Goal: Transaction & Acquisition: Obtain resource

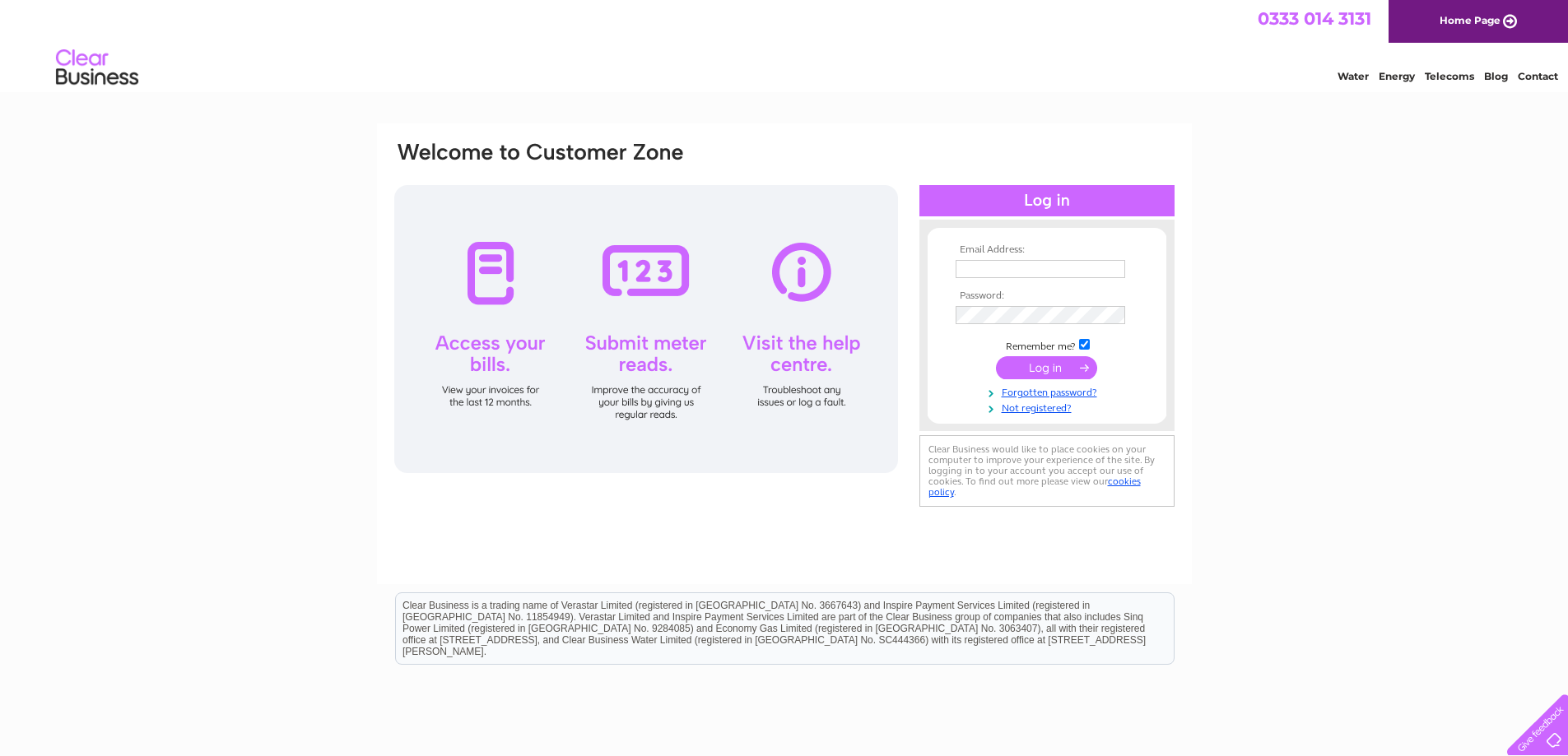
type input "info@phoenixgames.co.uk"
click at [1032, 370] on input "submit" at bounding box center [1047, 367] width 101 height 23
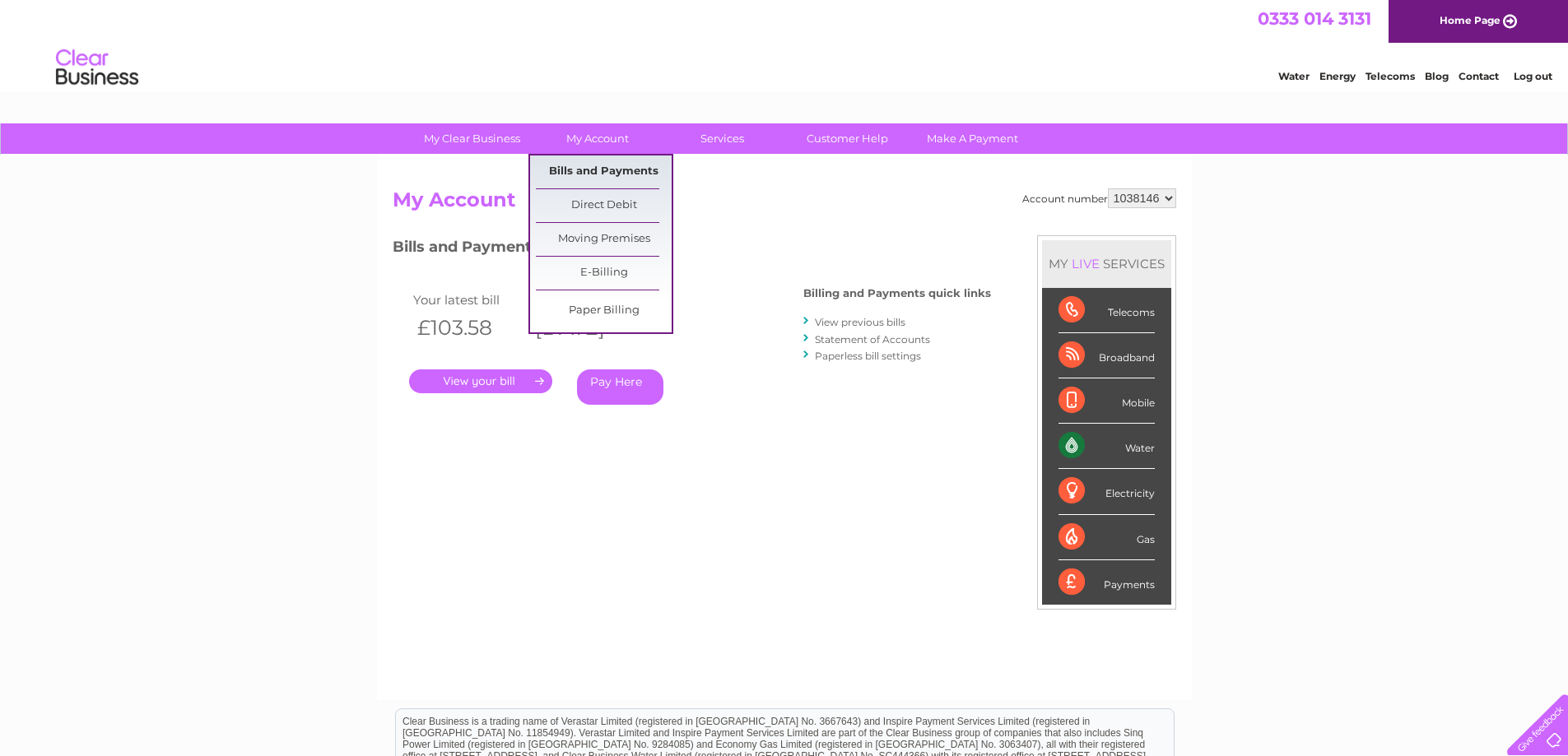
click at [595, 169] on link "Bills and Payments" at bounding box center [603, 171] width 136 height 33
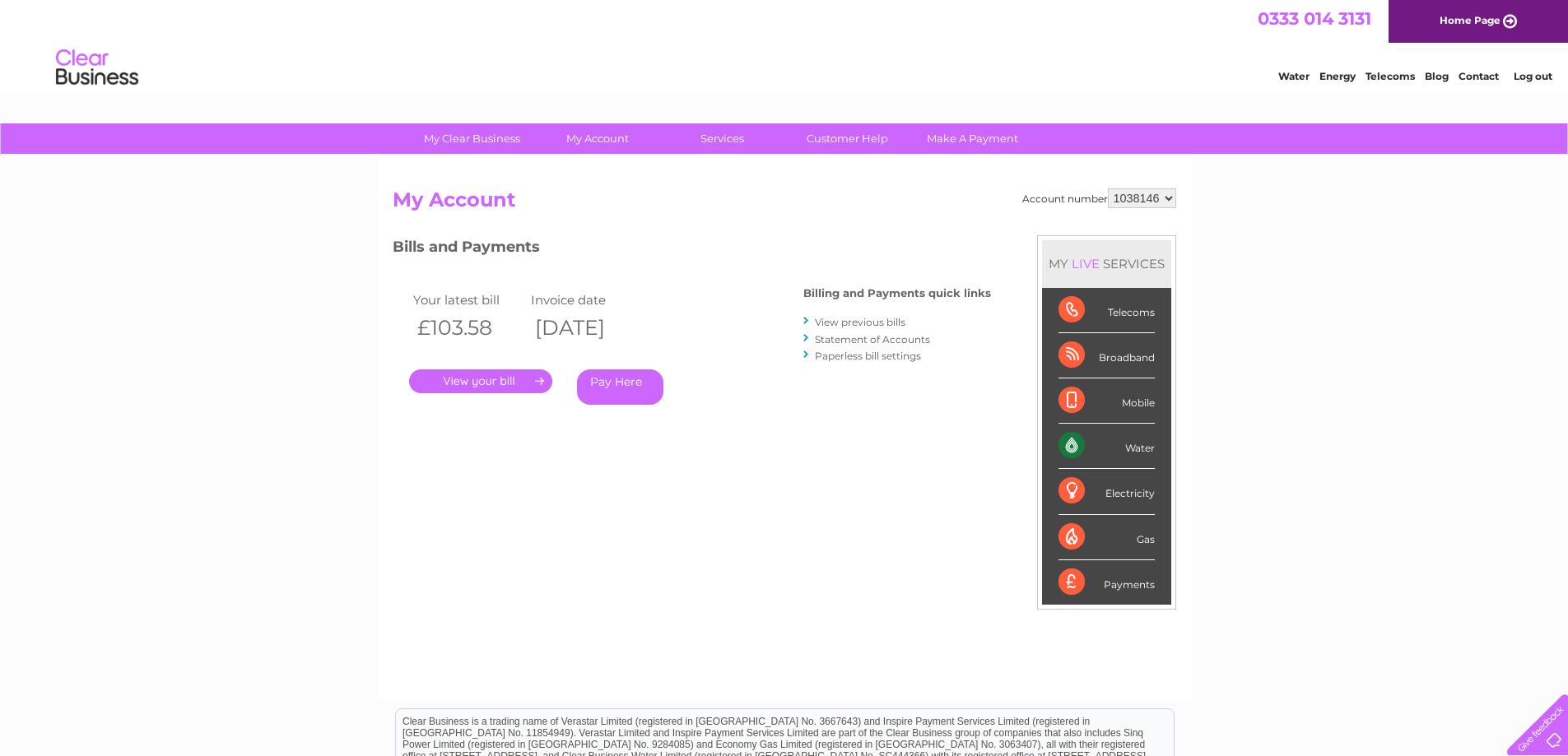
click at [487, 383] on link "." at bounding box center [480, 381] width 143 height 24
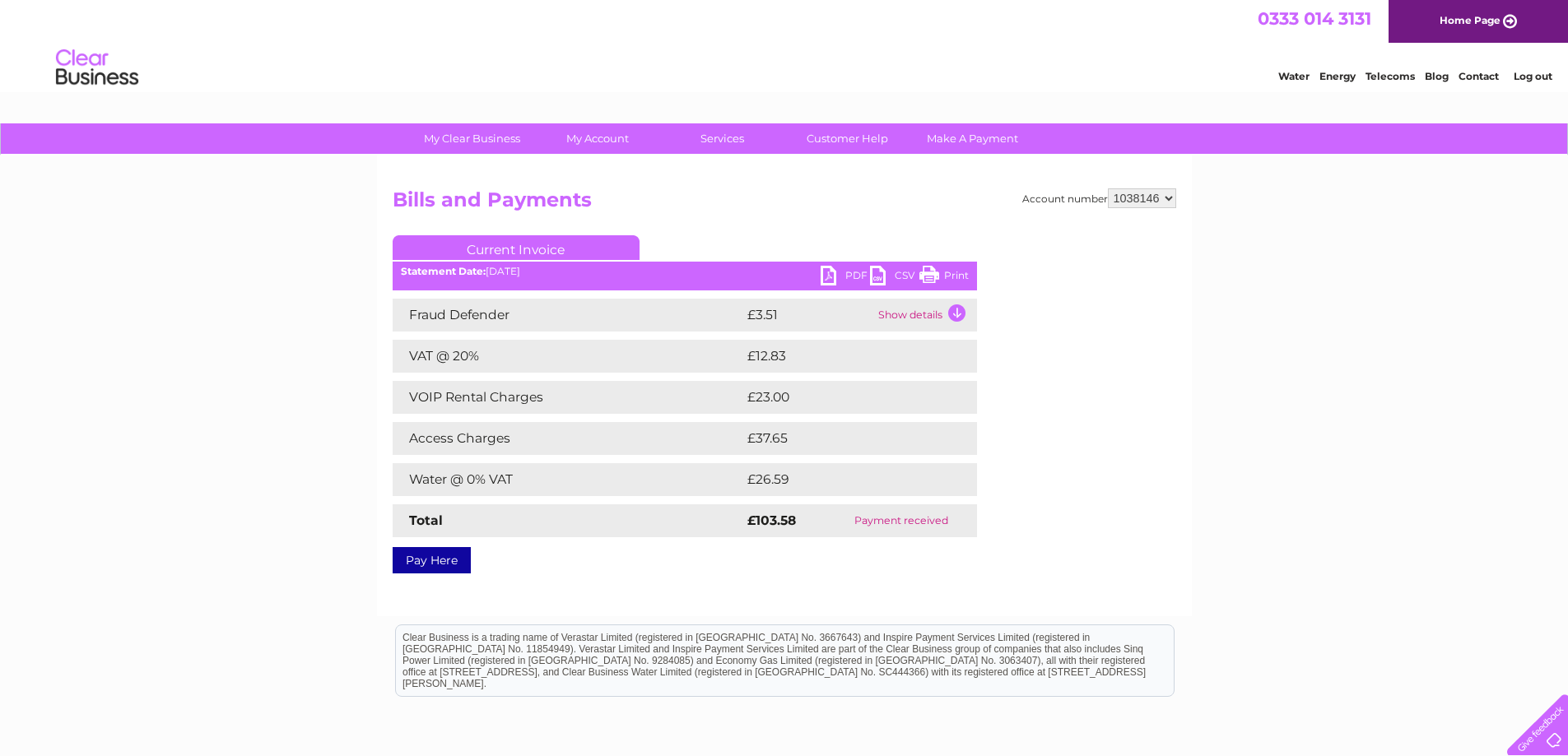
drag, startPoint x: 956, startPoint y: 274, endPoint x: 1278, endPoint y: 28, distance: 405.2
click at [956, 274] on link "Print" at bounding box center [944, 277] width 50 height 24
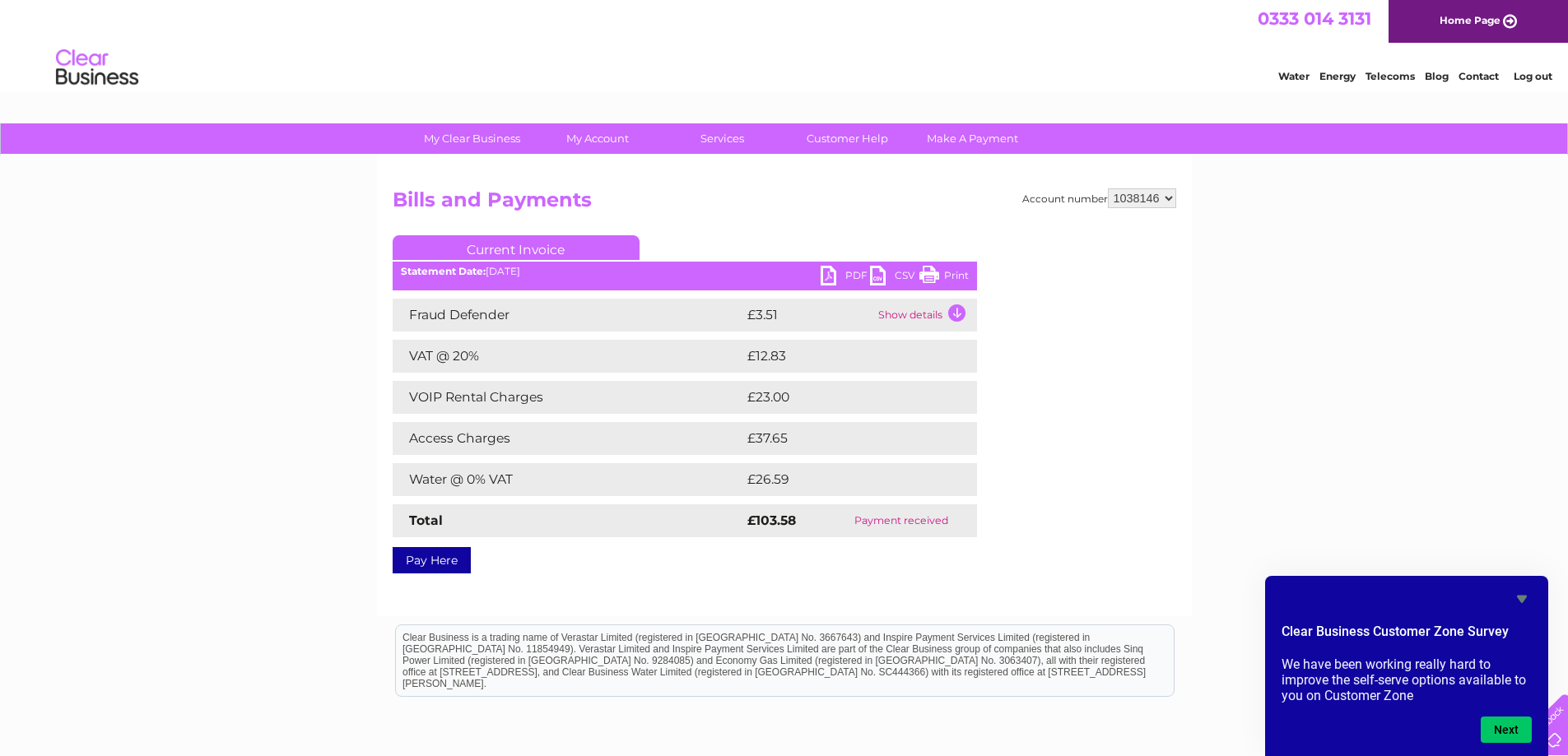
click at [907, 316] on td "Show details" at bounding box center [925, 314] width 103 height 33
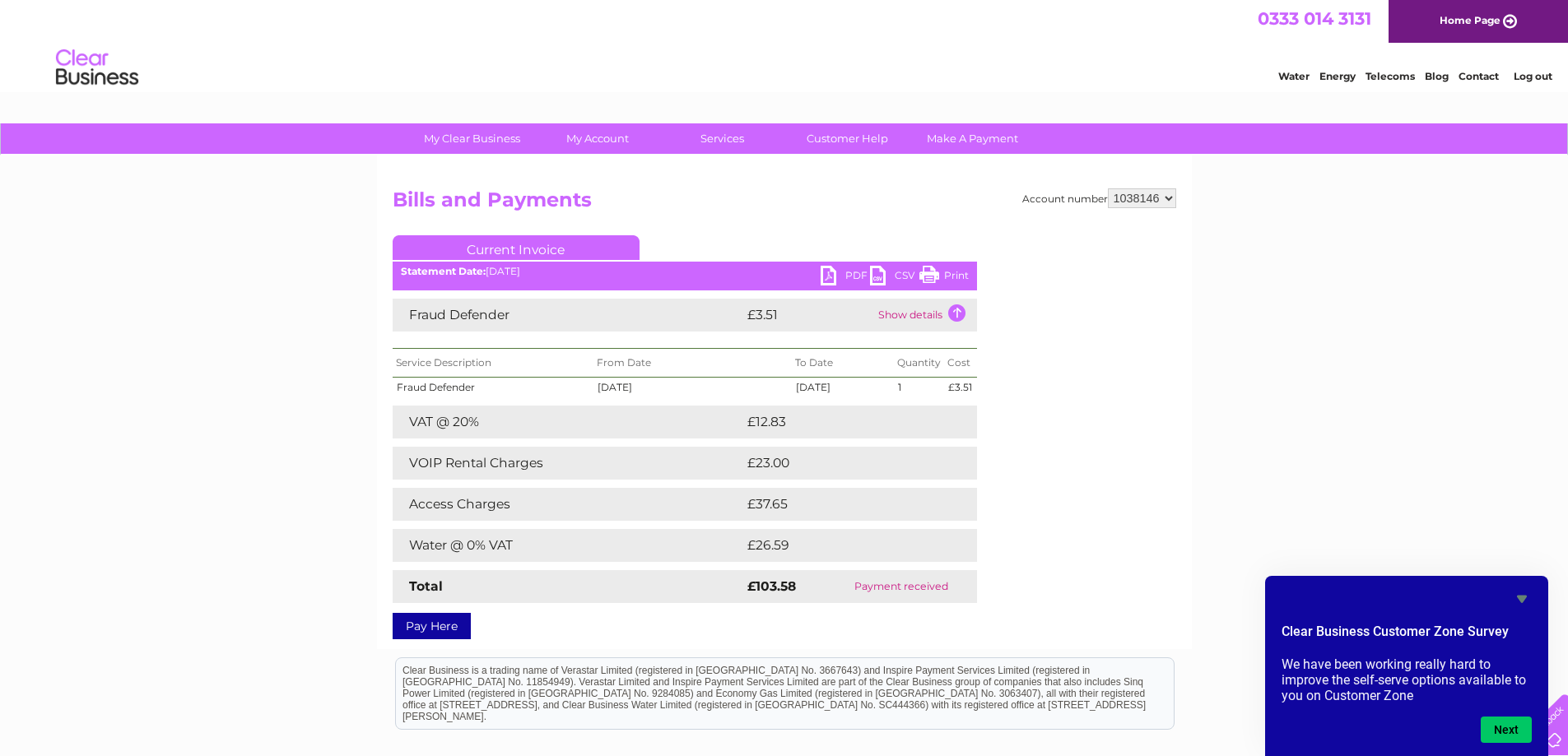
click at [907, 313] on td "Show details" at bounding box center [925, 314] width 103 height 33
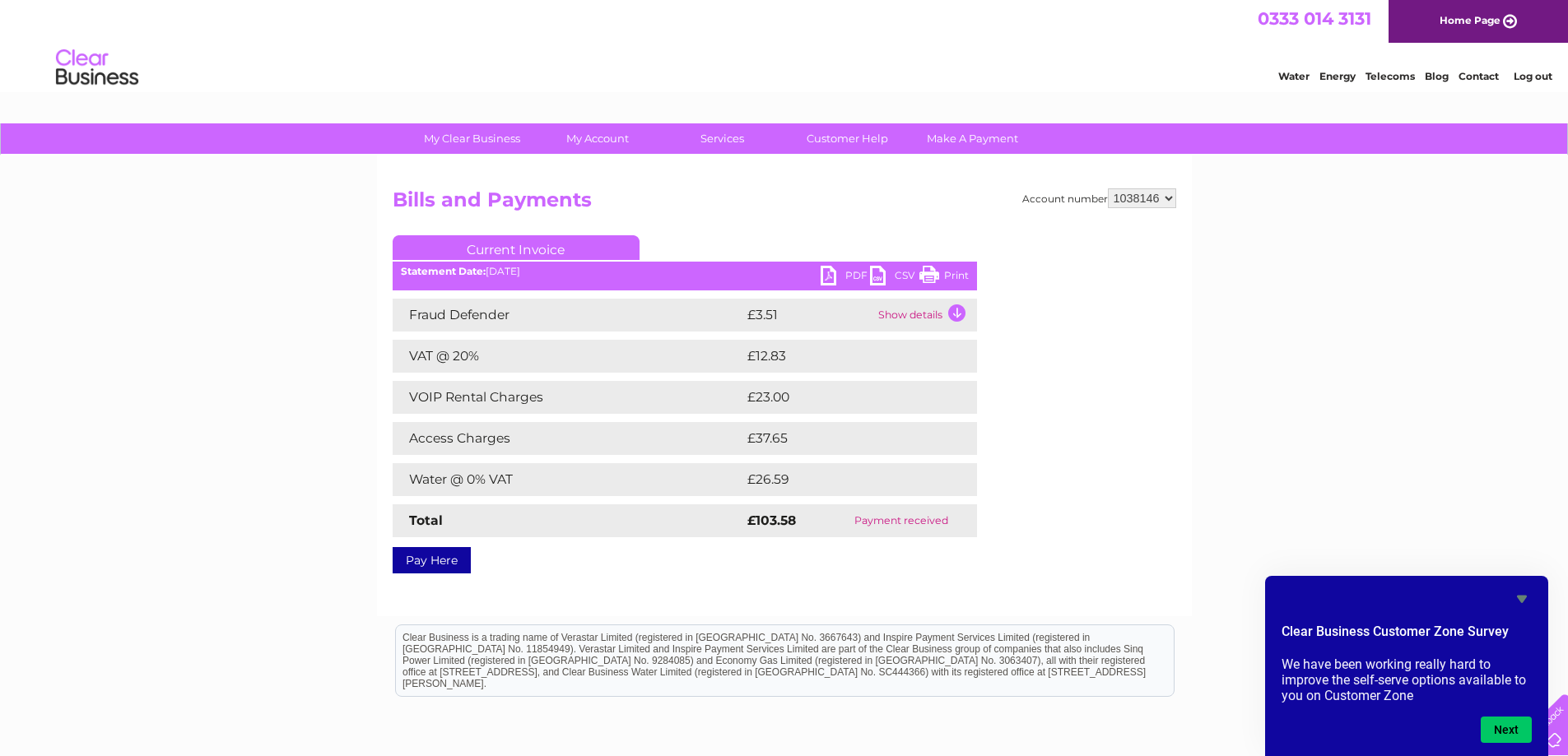
click at [902, 273] on link "CSV" at bounding box center [895, 277] width 50 height 24
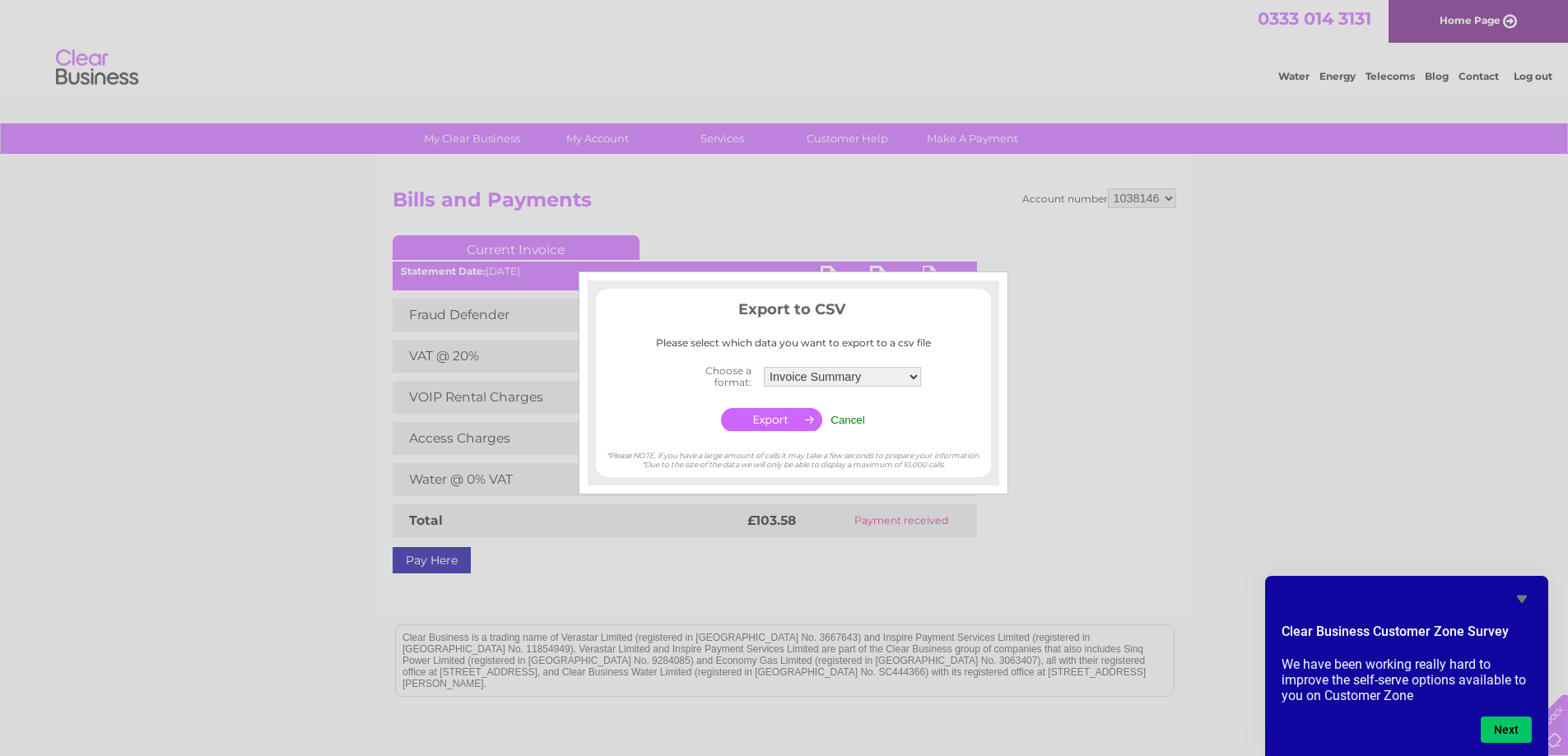
click at [850, 420] on input "Cancel" at bounding box center [847, 420] width 35 height 12
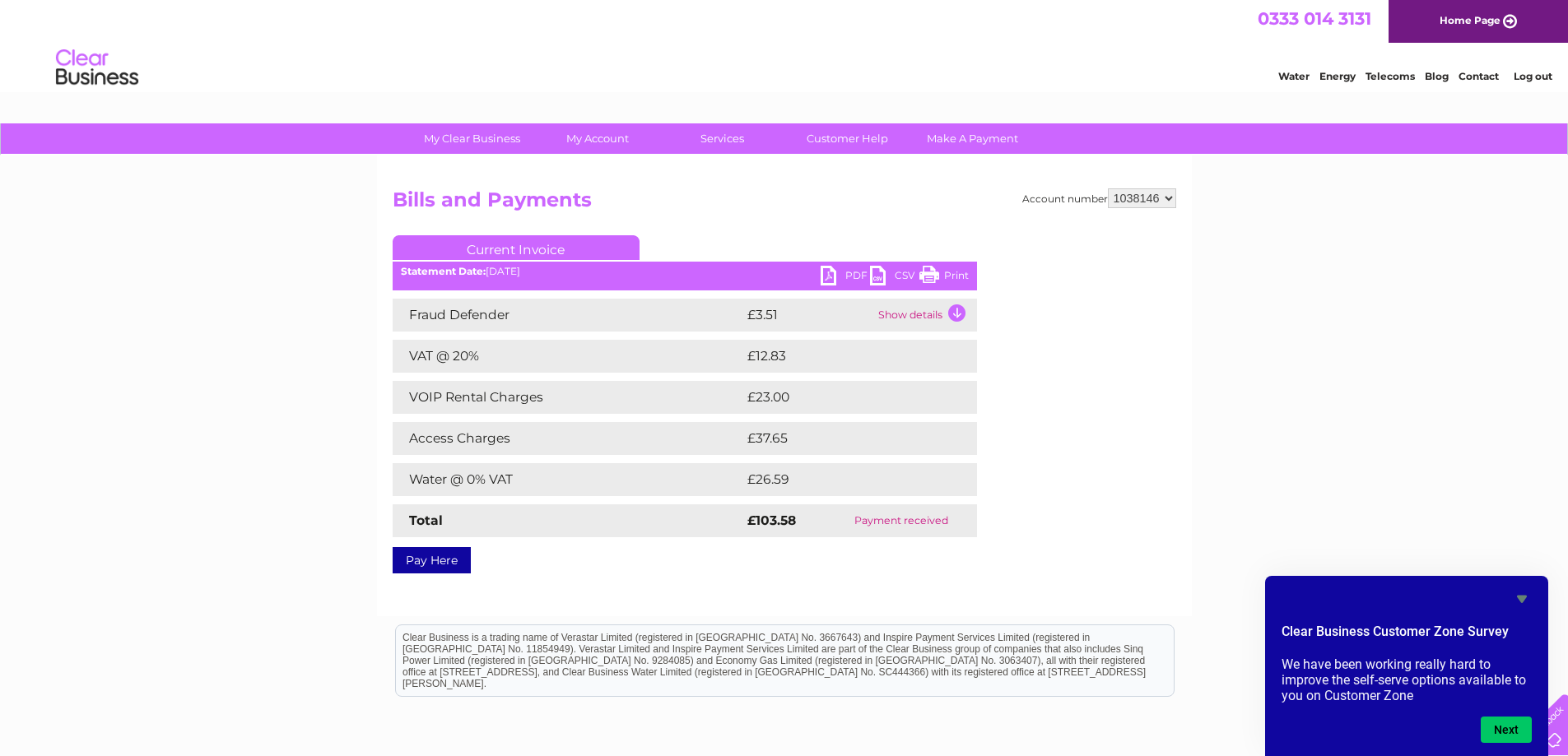
click at [857, 272] on link "PDF" at bounding box center [845, 277] width 50 height 24
click at [961, 275] on link "Print" at bounding box center [944, 277] width 50 height 24
click at [511, 242] on link "Current Invoice" at bounding box center [516, 248] width 247 height 25
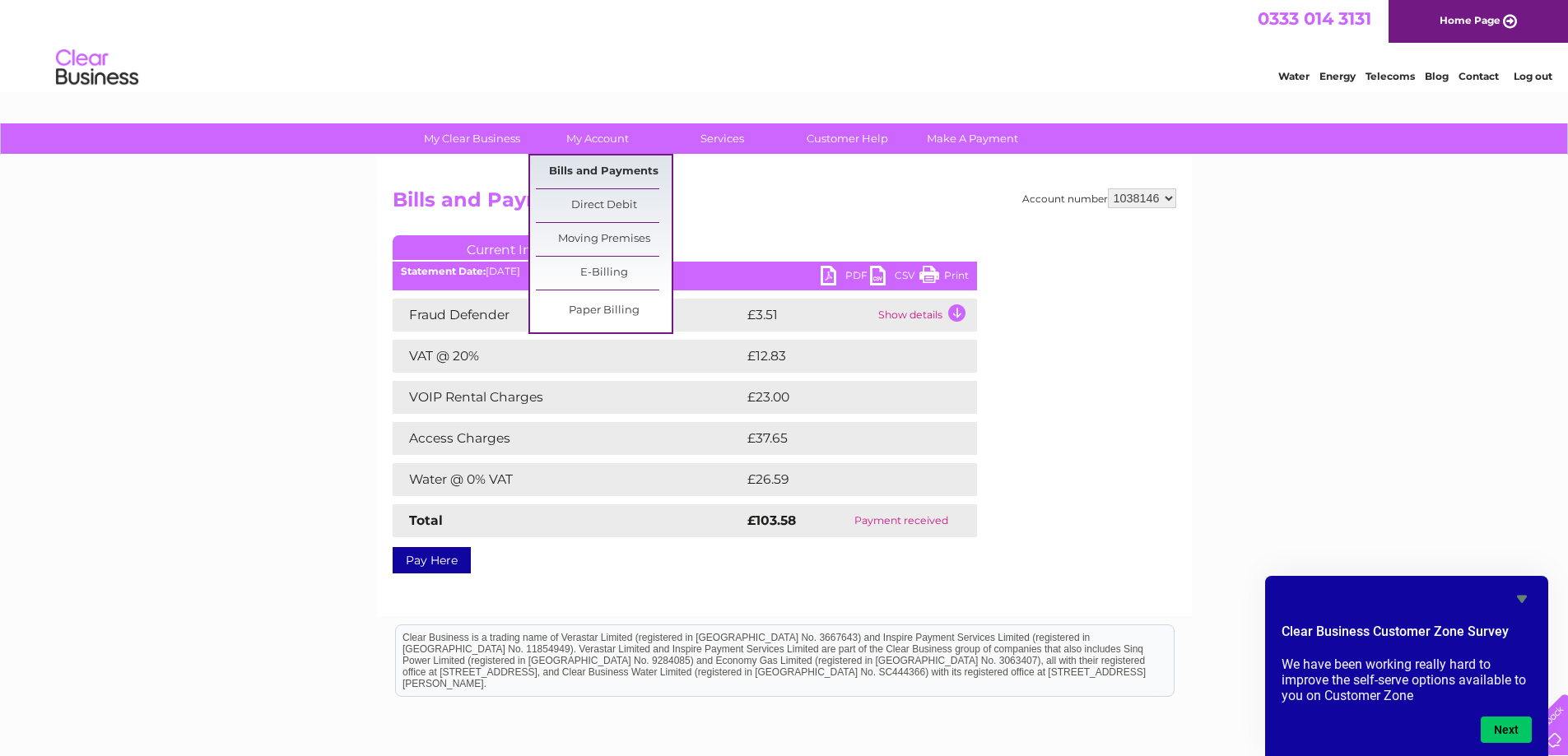
click at [580, 173] on link "Bills and Payments" at bounding box center [603, 171] width 136 height 33
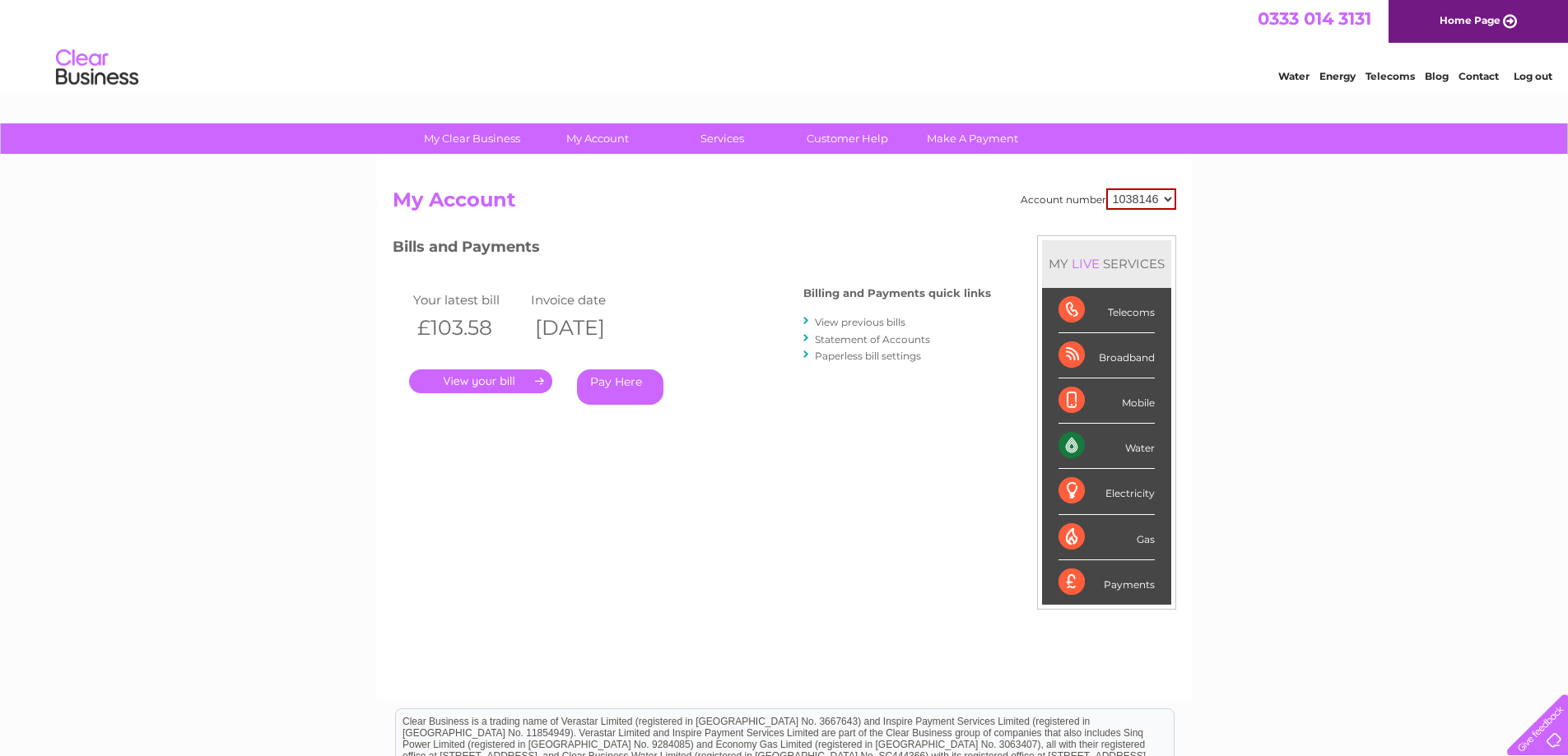
click at [503, 376] on link "." at bounding box center [480, 381] width 143 height 24
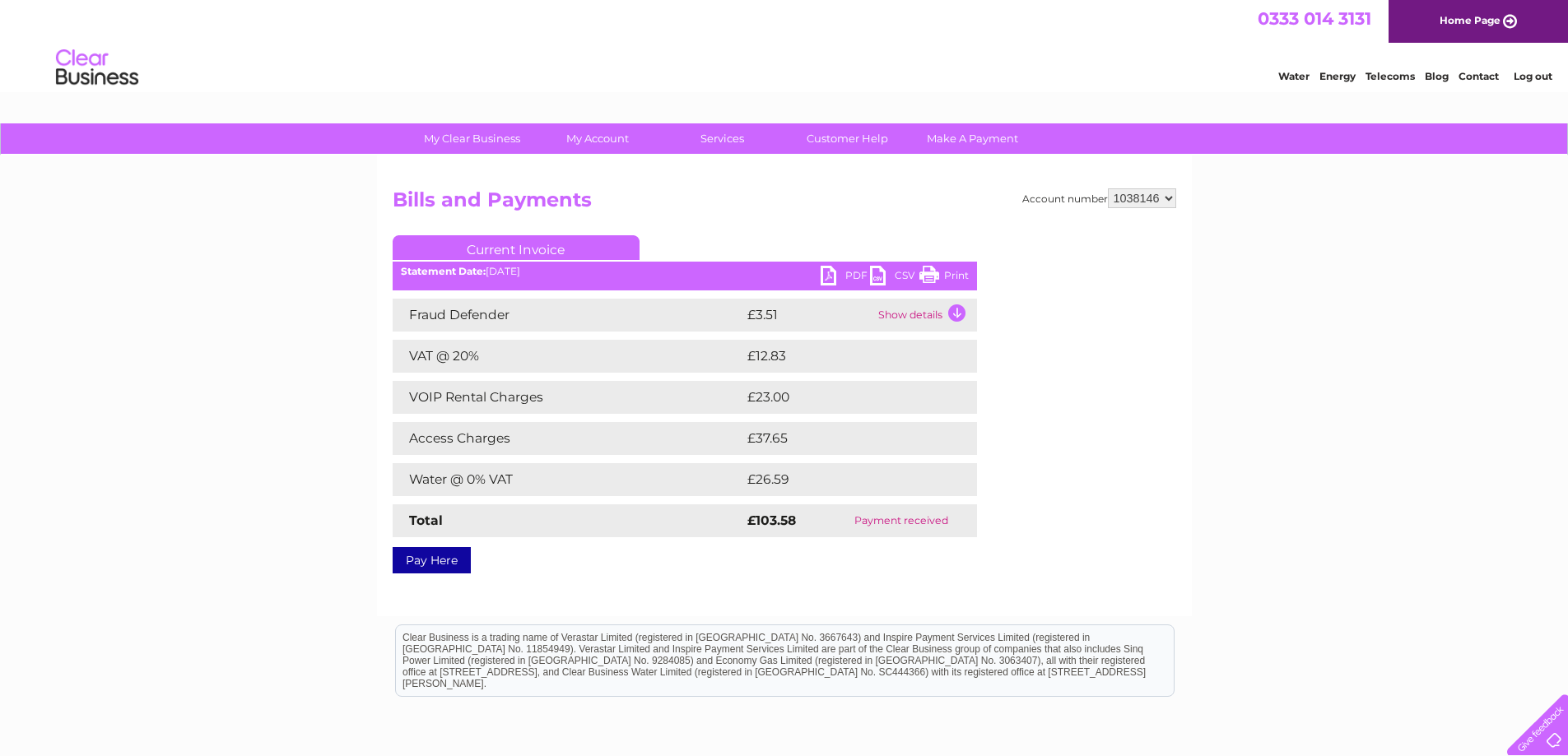
click at [844, 275] on link "PDF" at bounding box center [845, 277] width 50 height 24
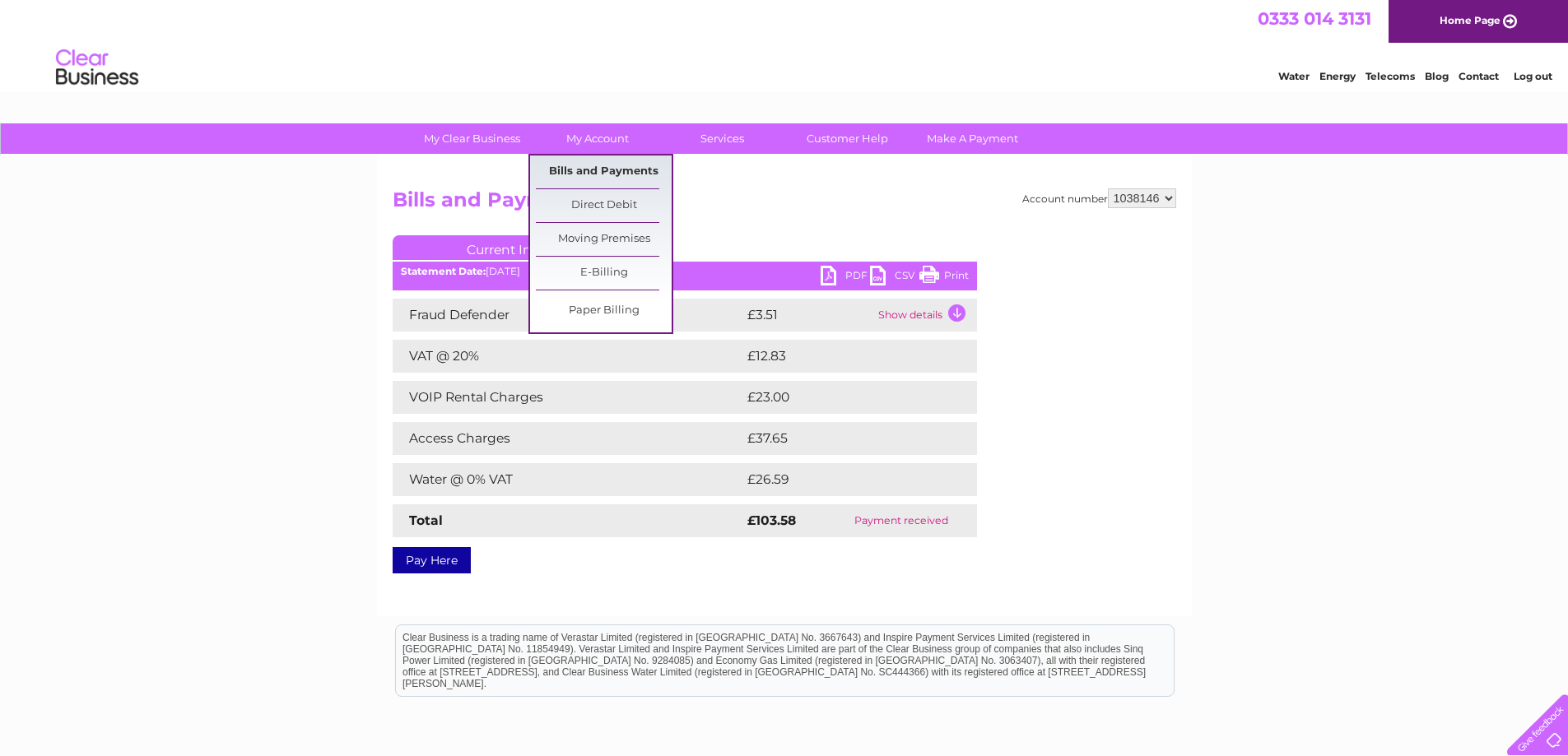
click at [606, 168] on link "Bills and Payments" at bounding box center [603, 171] width 136 height 33
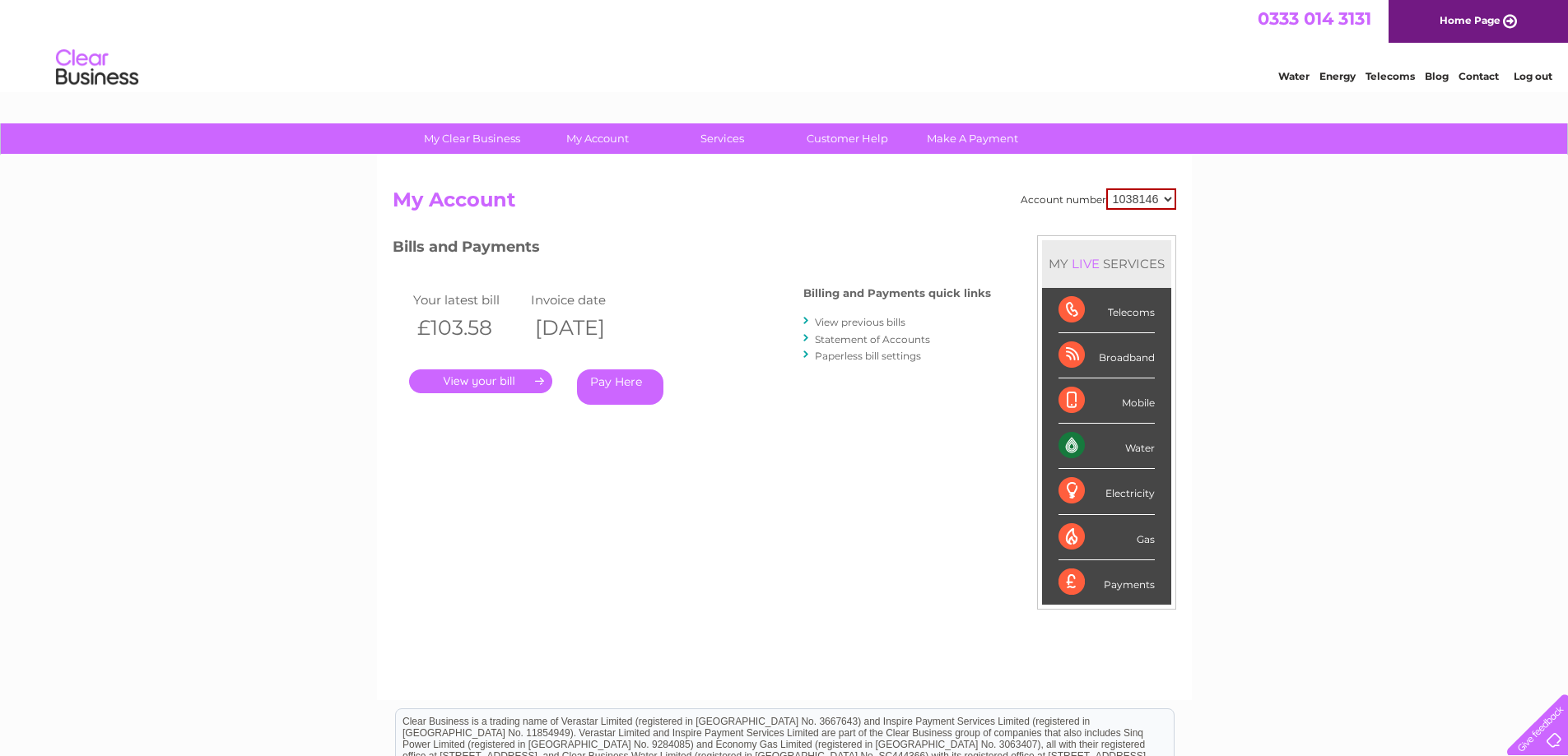
click at [878, 321] on link "View previous bills" at bounding box center [860, 322] width 91 height 12
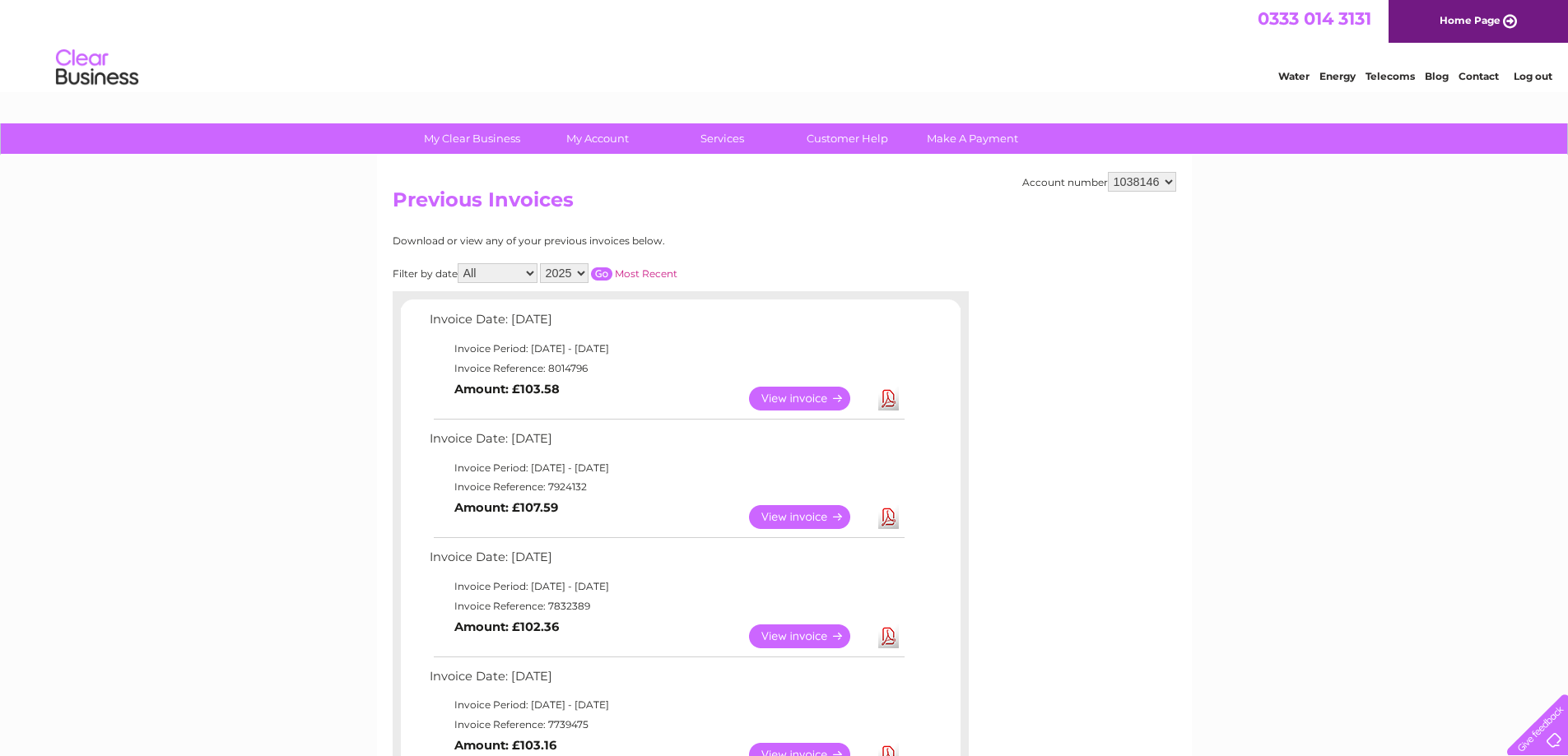
scroll to position [83, 0]
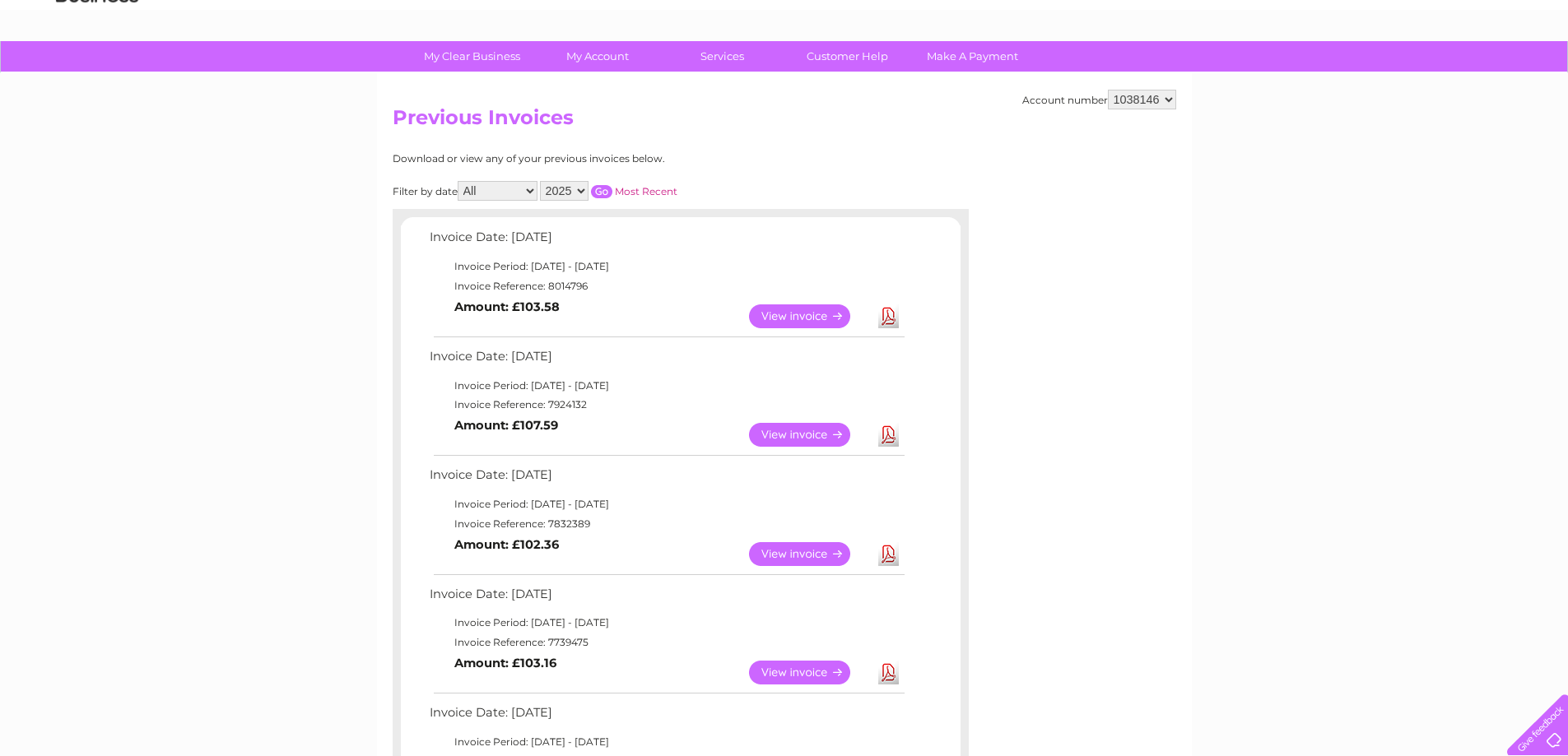
click at [891, 433] on link "Download" at bounding box center [888, 434] width 20 height 24
